Goal: Information Seeking & Learning: Find specific fact

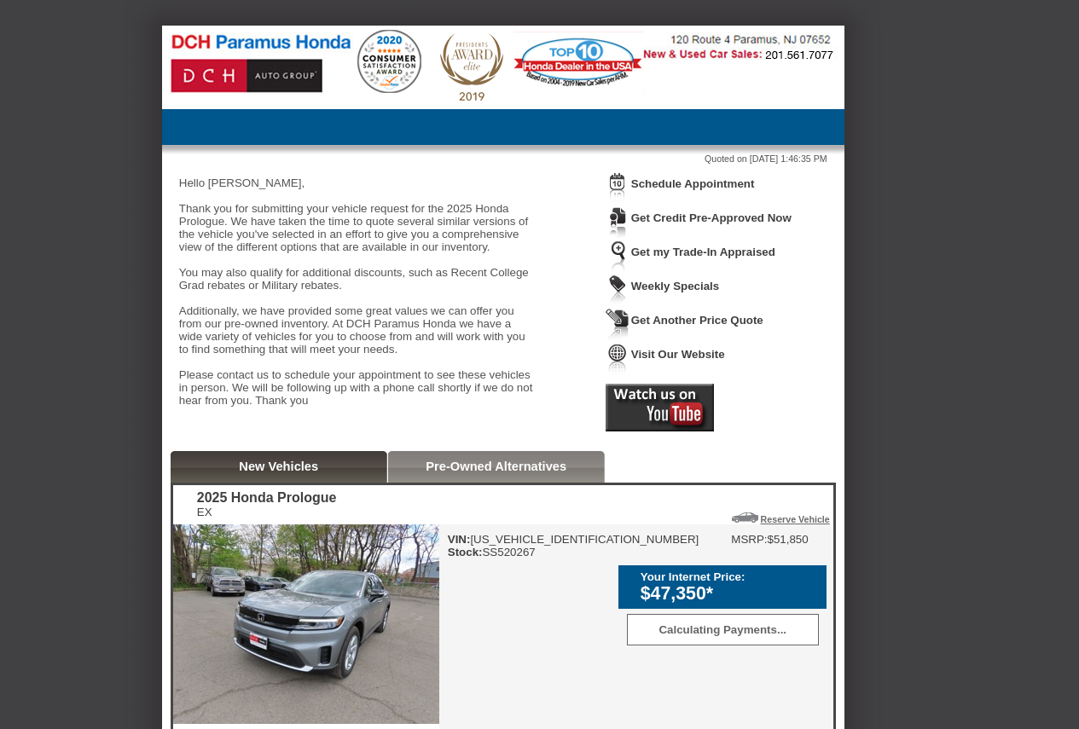
click at [524, 592] on div "VIN: [US_VEHICLE_IDENTIFICATION_NUMBER] Stock: SS520267 MSRP: $51,850 Your Inte…" at bounding box center [635, 674] width 392 height 299
click at [525, 559] on div "VIN: [US_VEHICLE_IDENTIFICATION_NUMBER] Stock: SS520267" at bounding box center [574, 546] width 252 height 26
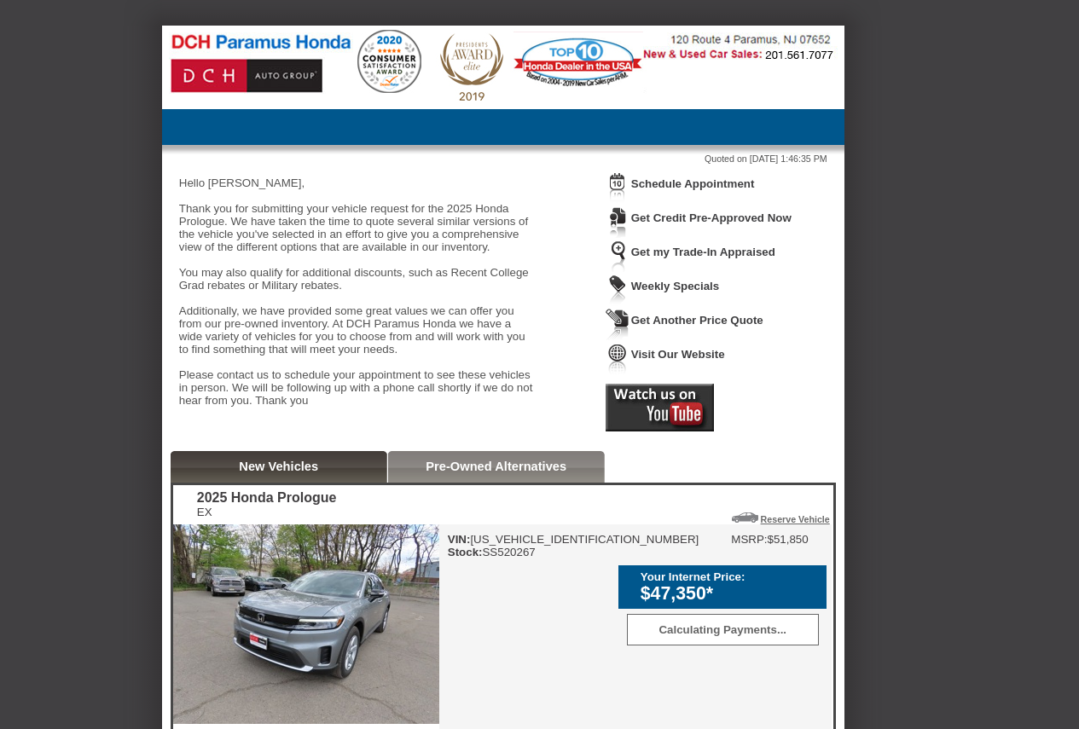
click at [525, 559] on div "VIN: [US_VEHICLE_IDENTIFICATION_NUMBER] Stock: SS520267" at bounding box center [574, 546] width 252 height 26
copy div "Stock: SS520267"
